Goal: Transaction & Acquisition: Subscribe to service/newsletter

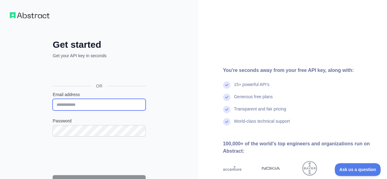
click at [79, 101] on input "Email address" at bounding box center [99, 105] width 93 height 12
type input "**********"
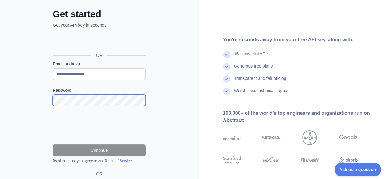
scroll to position [40, 0]
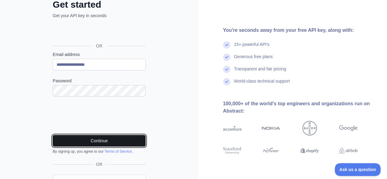
click at [90, 140] on button "Continue" at bounding box center [99, 141] width 93 height 12
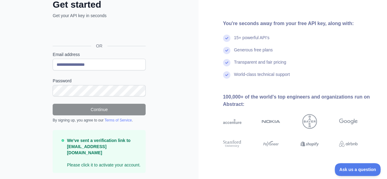
click at [373, 102] on div "100,000+ of the world's top engineers and organizations run on Abstract:" at bounding box center [300, 100] width 154 height 15
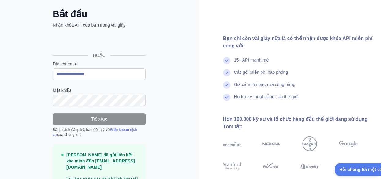
scroll to position [62, 0]
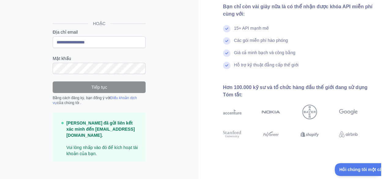
click at [111, 126] on font "Chúng tôi đã gửi liên kết xác minh đến nythao21@gmail.com." at bounding box center [100, 128] width 68 height 17
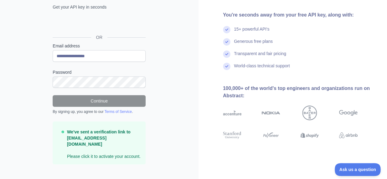
scroll to position [51, 0]
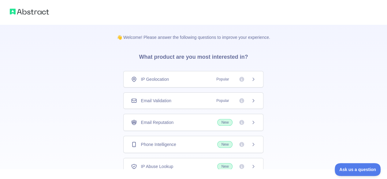
click at [168, 102] on span "Email Validation" at bounding box center [156, 100] width 30 height 6
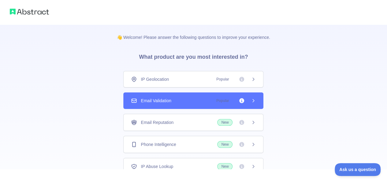
click at [252, 99] on icon at bounding box center [253, 100] width 5 height 5
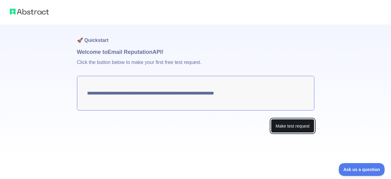
click at [283, 125] on button "Make test request" at bounding box center [292, 126] width 43 height 14
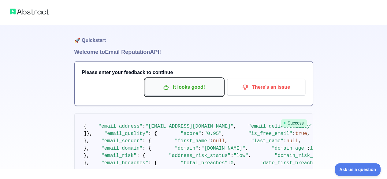
click at [186, 86] on p "It looks good!" at bounding box center [183, 87] width 69 height 10
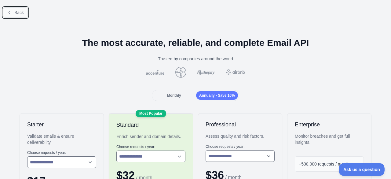
click at [16, 11] on span "Back" at bounding box center [18, 12] width 9 height 5
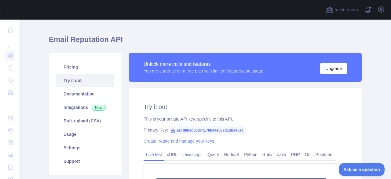
scroll to position [31, 0]
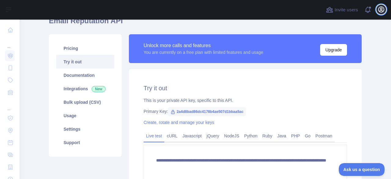
click at [378, 10] on icon "button" at bounding box center [381, 9] width 7 height 7
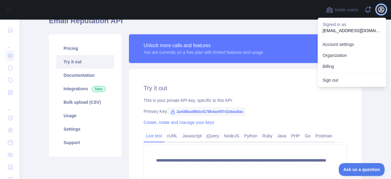
click at [378, 10] on icon "button" at bounding box center [381, 9] width 7 height 7
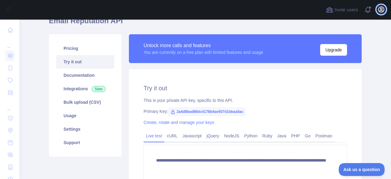
click at [379, 8] on icon "button" at bounding box center [381, 9] width 7 height 7
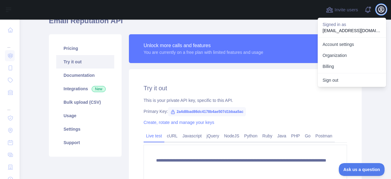
click at [379, 8] on icon "button" at bounding box center [381, 9] width 7 height 7
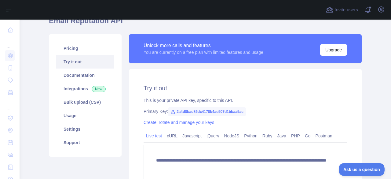
click at [190, 112] on span "2a4d8bad86dc4178b4ae507d1bbaa5ac" at bounding box center [207, 111] width 78 height 9
drag, startPoint x: 172, startPoint y: 110, endPoint x: 241, endPoint y: 110, distance: 68.4
click at [241, 110] on span "2a4d8bad86dc4178b4ae507d1bbaa5ac" at bounding box center [207, 111] width 78 height 9
copy span "2a4d8bad86dc4178b4ae507d1bbaa5ac"
click at [279, 93] on div "**********" at bounding box center [245, 141] width 233 height 145
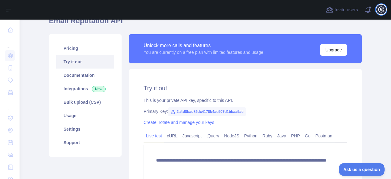
click at [381, 9] on icon "button" at bounding box center [381, 9] width 7 height 7
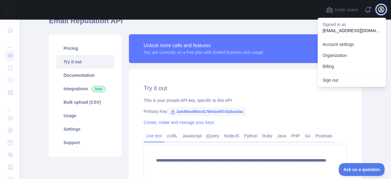
drag, startPoint x: 381, startPoint y: 9, endPoint x: 378, endPoint y: 9, distance: 3.7
click at [381, 9] on icon "button" at bounding box center [381, 9] width 7 height 7
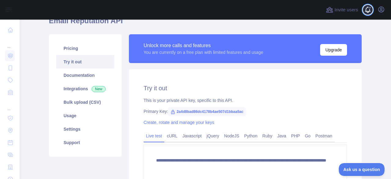
click at [372, 6] on span at bounding box center [370, 10] width 12 height 20
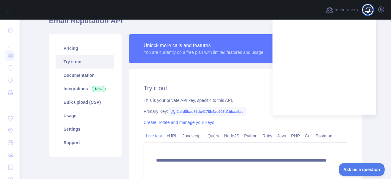
click at [372, 6] on span at bounding box center [370, 10] width 12 height 20
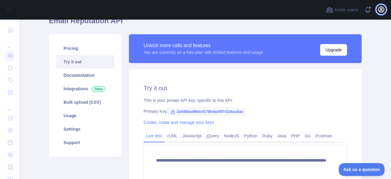
click at [377, 10] on button "Open user menu" at bounding box center [381, 10] width 10 height 10
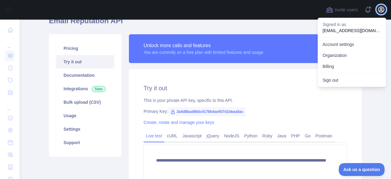
click at [377, 10] on button "Open user menu" at bounding box center [381, 10] width 10 height 10
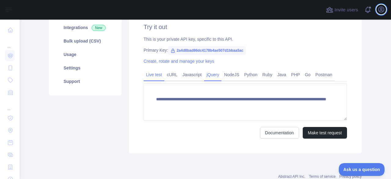
scroll to position [61, 0]
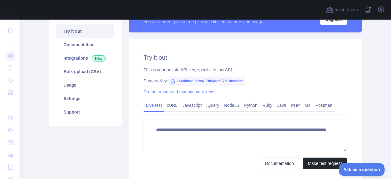
click at [199, 83] on span "2a4d8bad86dc4178b4ae507d1bbaa5ac" at bounding box center [207, 80] width 78 height 9
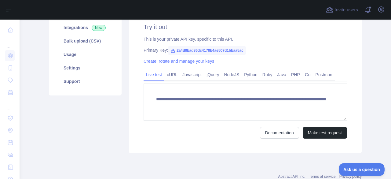
scroll to position [31, 0]
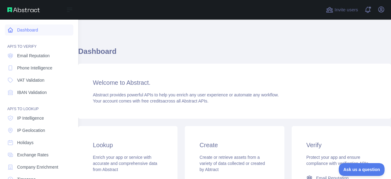
click at [35, 31] on link "Dashboard" at bounding box center [39, 29] width 68 height 11
